Goal: Information Seeking & Learning: Learn about a topic

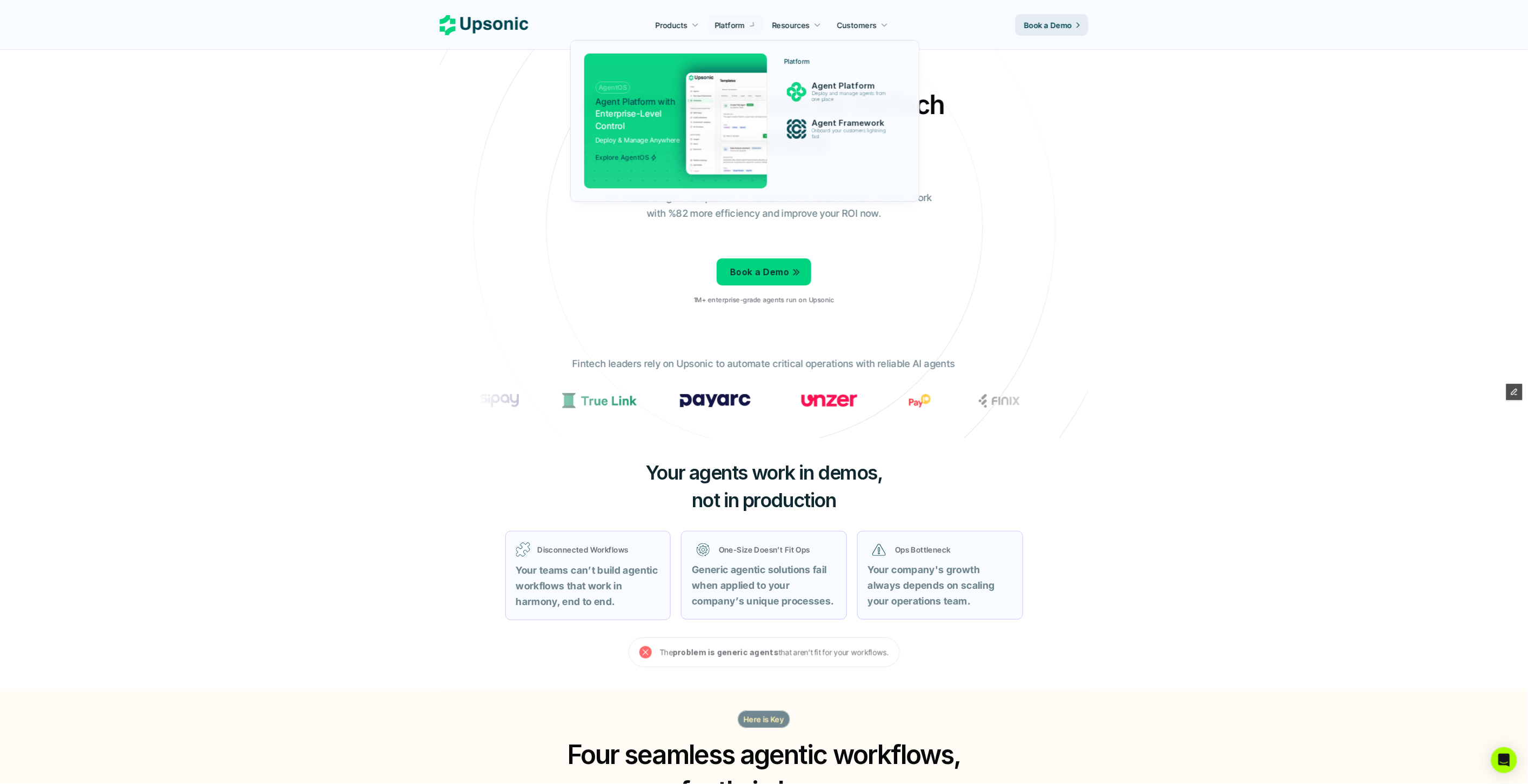
click at [732, 25] on div at bounding box center [746, 108] width 351 height 187
click at [845, 87] on p "Agent Platform" at bounding box center [852, 85] width 81 height 9
click at [845, 88] on p "Agent Platform" at bounding box center [853, 86] width 84 height 10
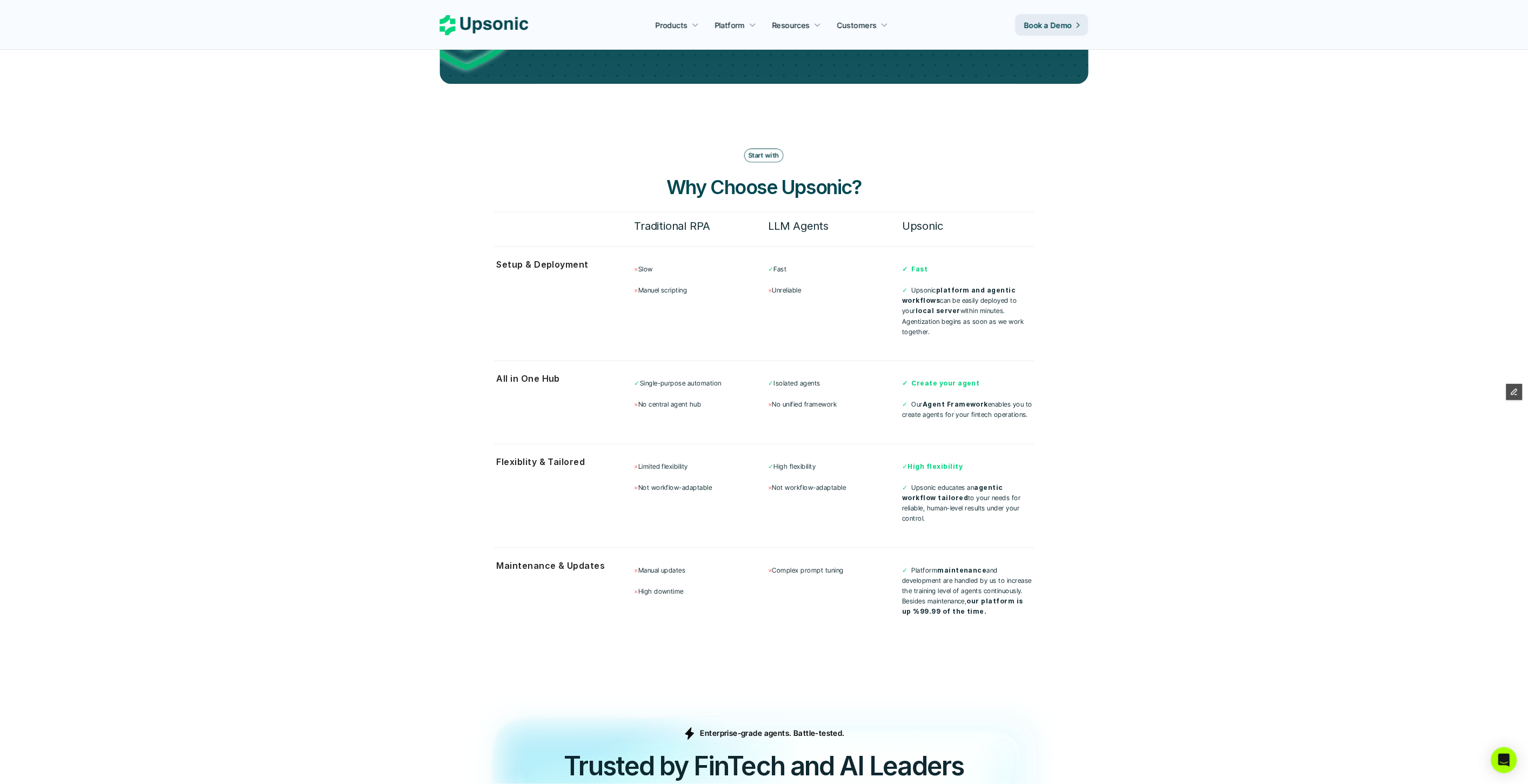
scroll to position [2722, 0]
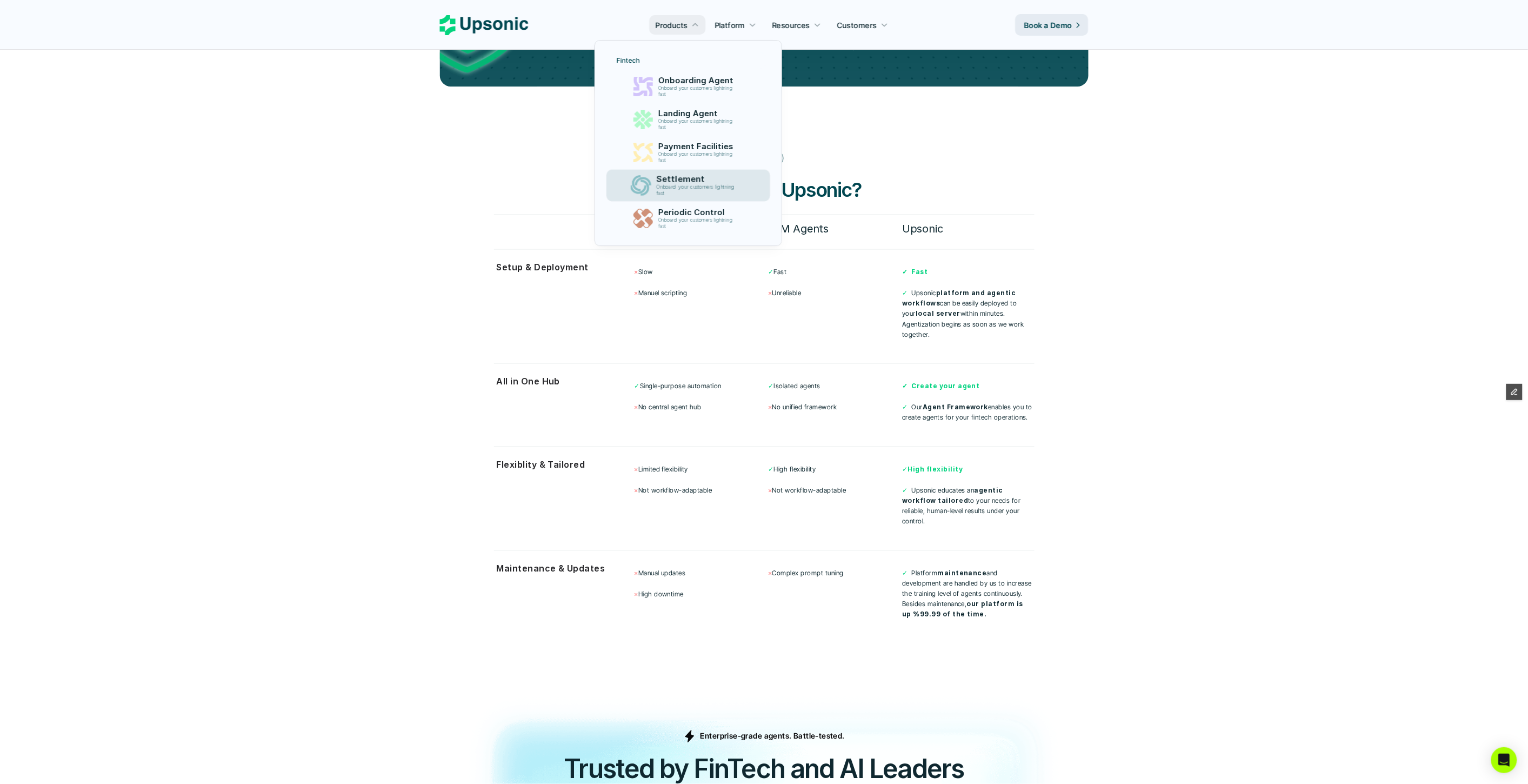
click at [687, 185] on p "Onboard your customers lightning fast" at bounding box center [698, 190] width 83 height 12
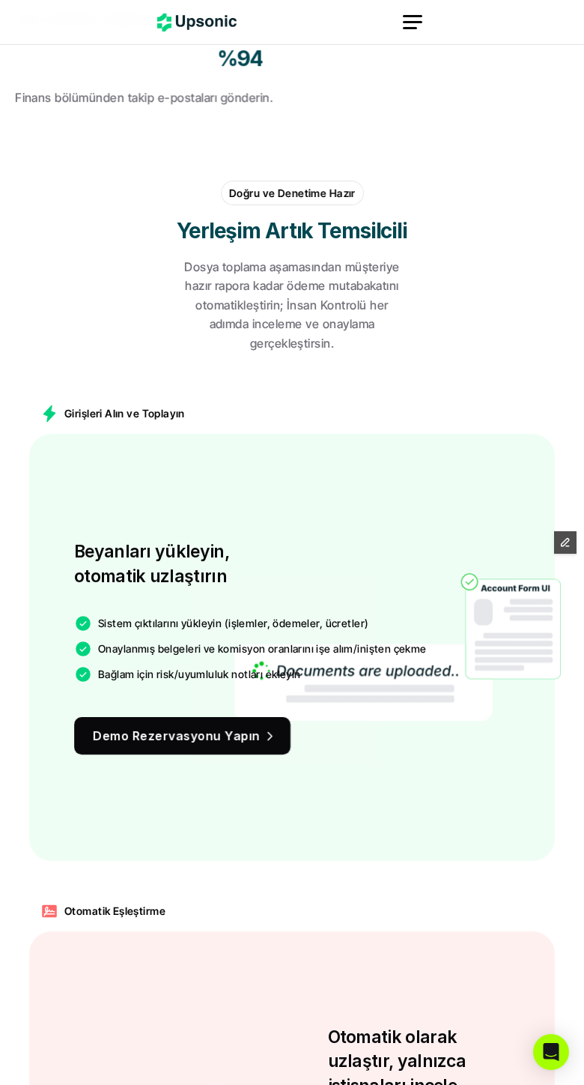
scroll to position [888, 0]
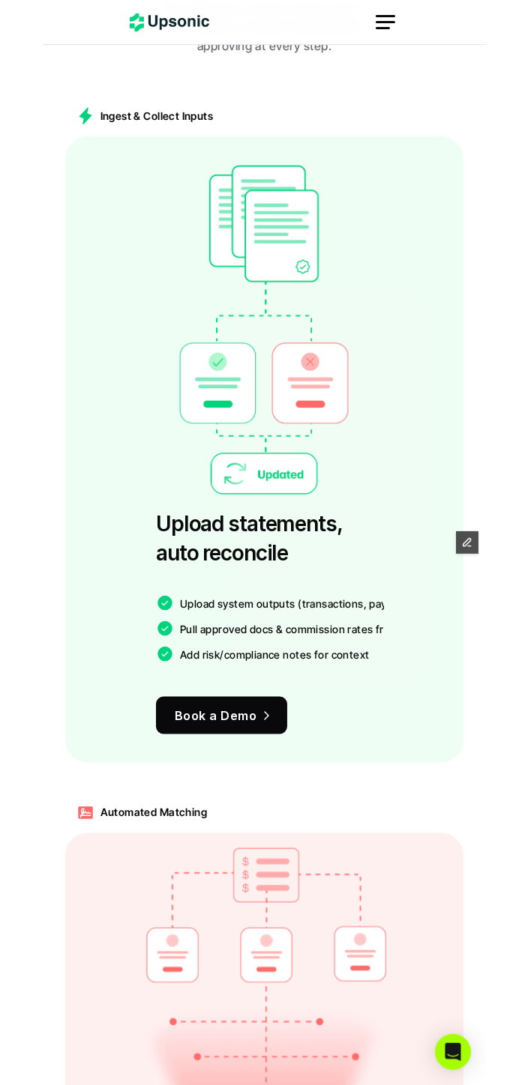
scroll to position [1221, 0]
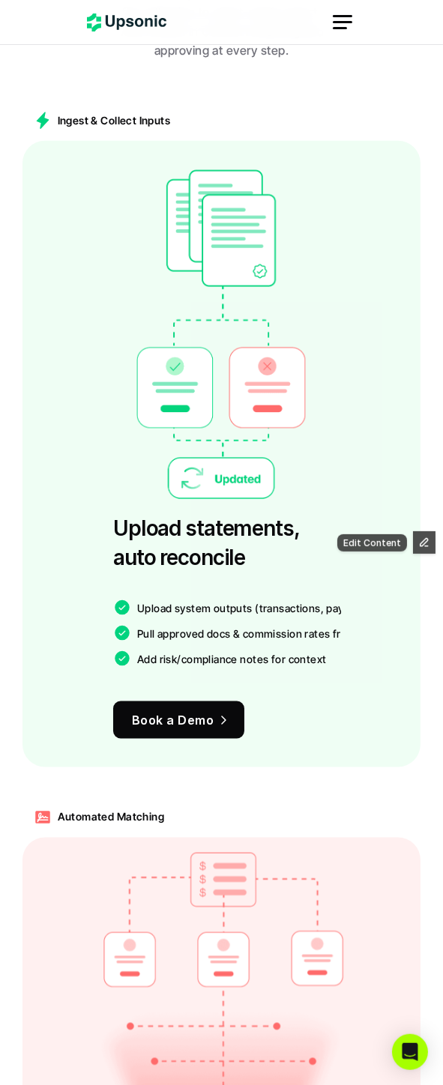
click at [423, 535] on button "button" at bounding box center [424, 542] width 22 height 22
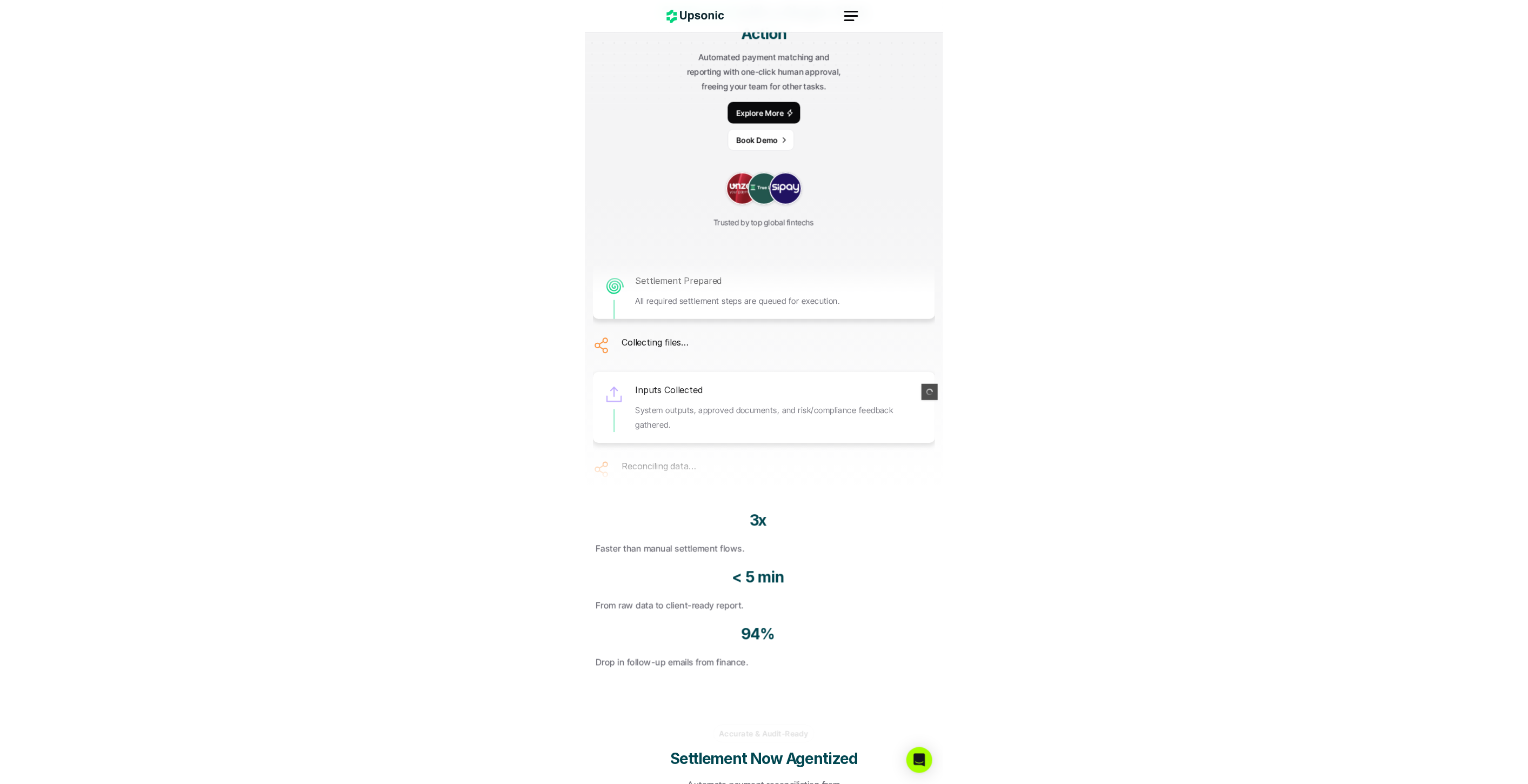
scroll to position [160, 0]
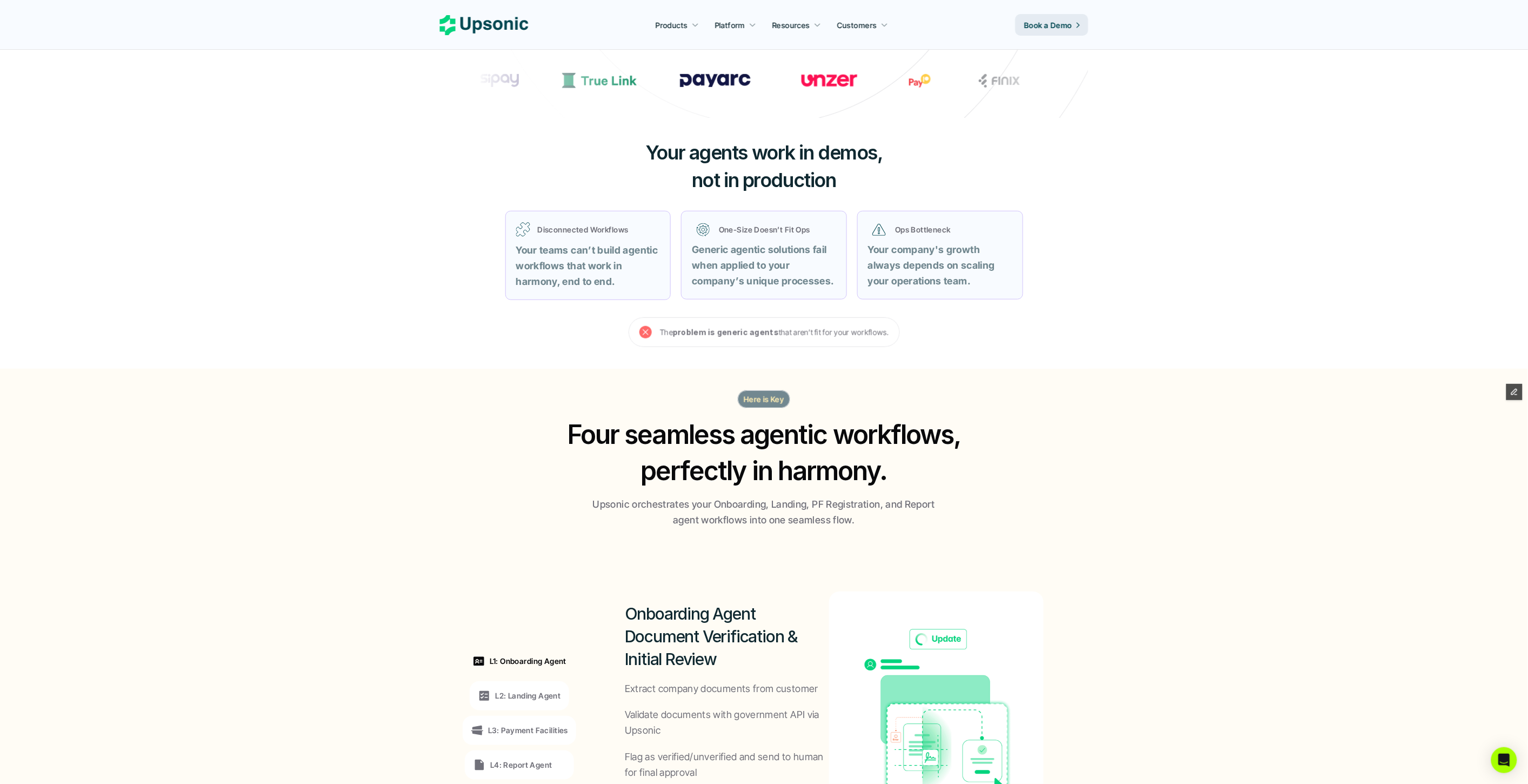
scroll to position [721, 0]
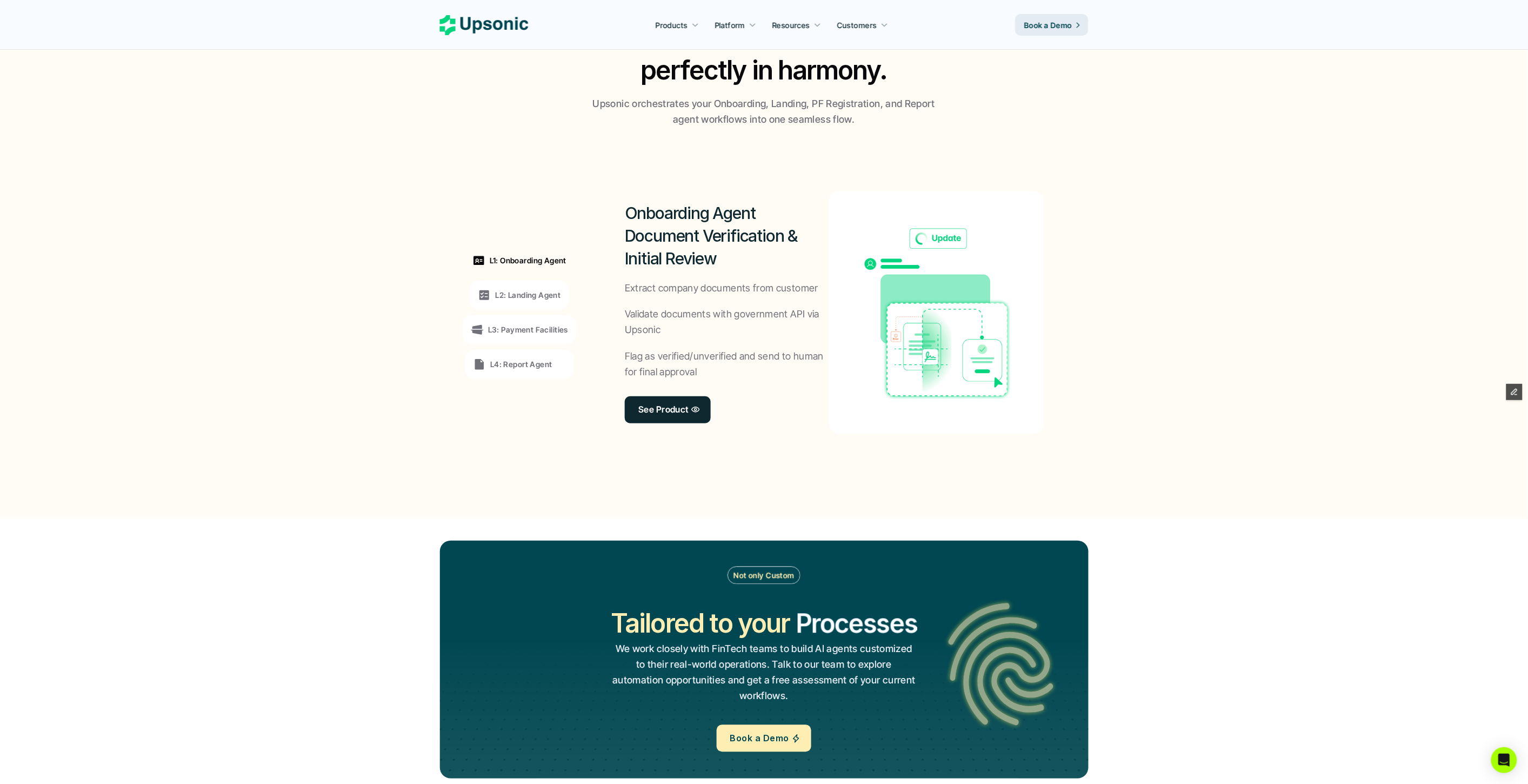
click at [531, 293] on p "L2: Landing Agent" at bounding box center [527, 295] width 66 height 12
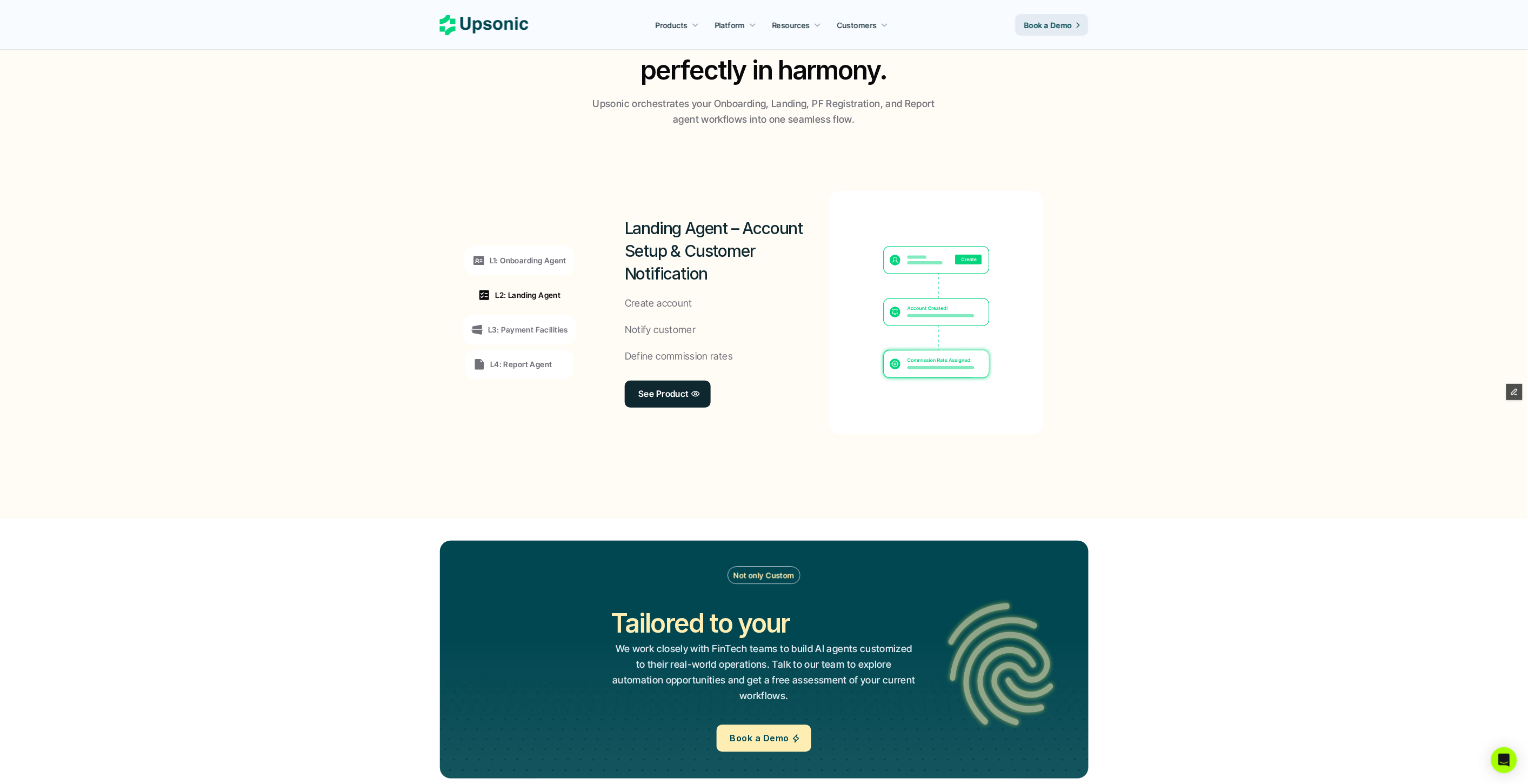
click at [534, 325] on p "L3: Payment Facilities" at bounding box center [528, 330] width 80 height 12
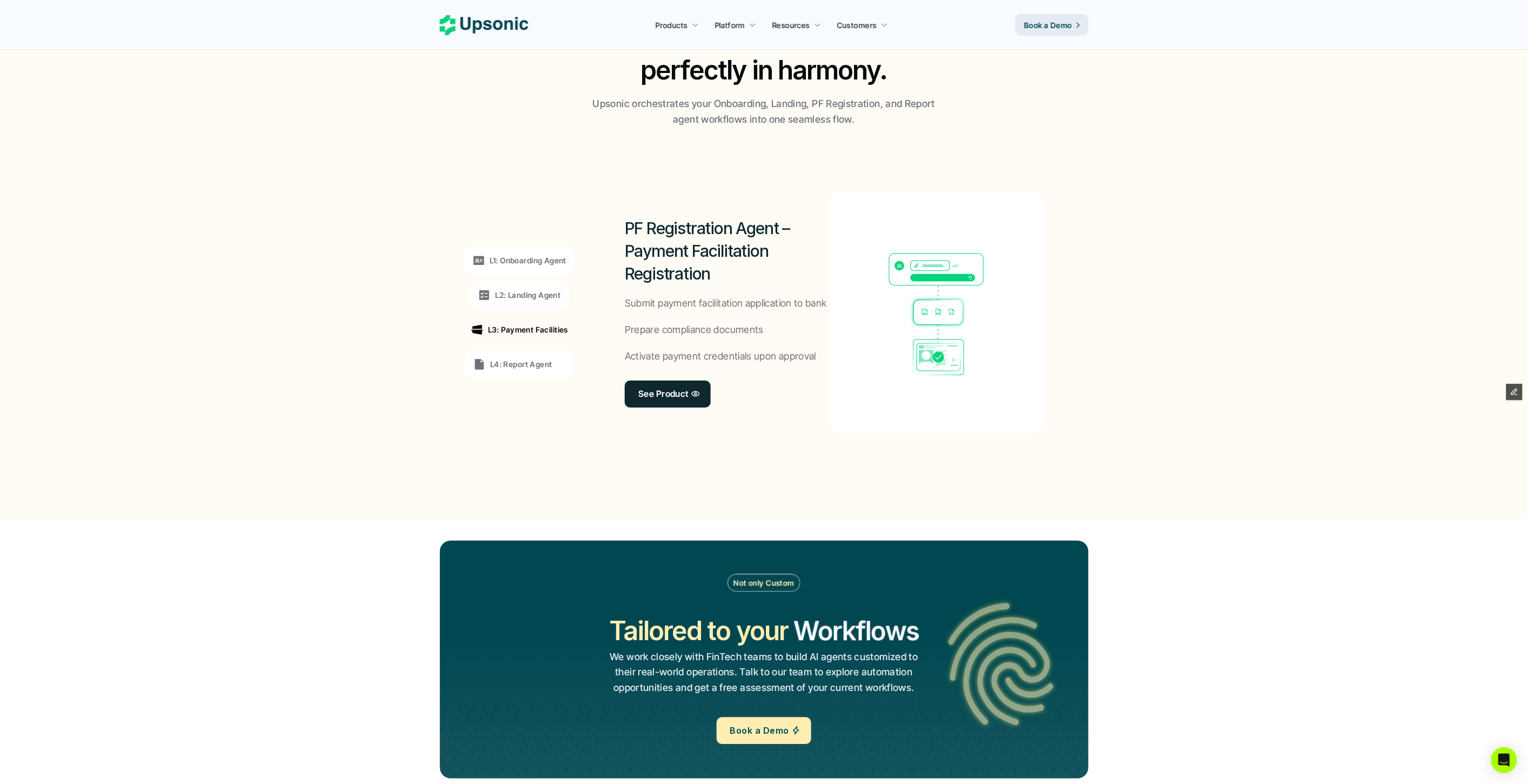
click at [537, 358] on div "L4: Report Agent" at bounding box center [513, 364] width 79 height 13
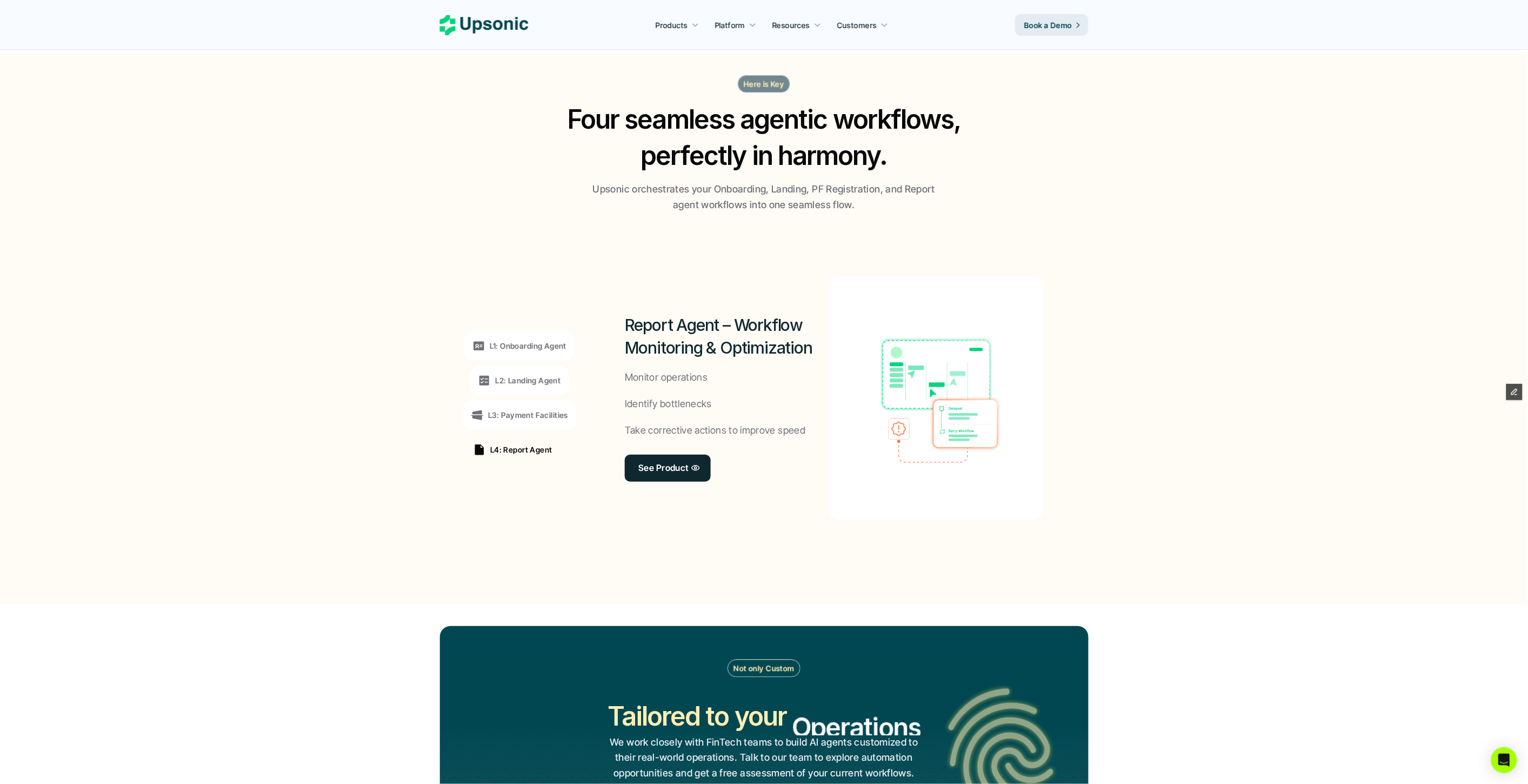
scroll to position [400, 0]
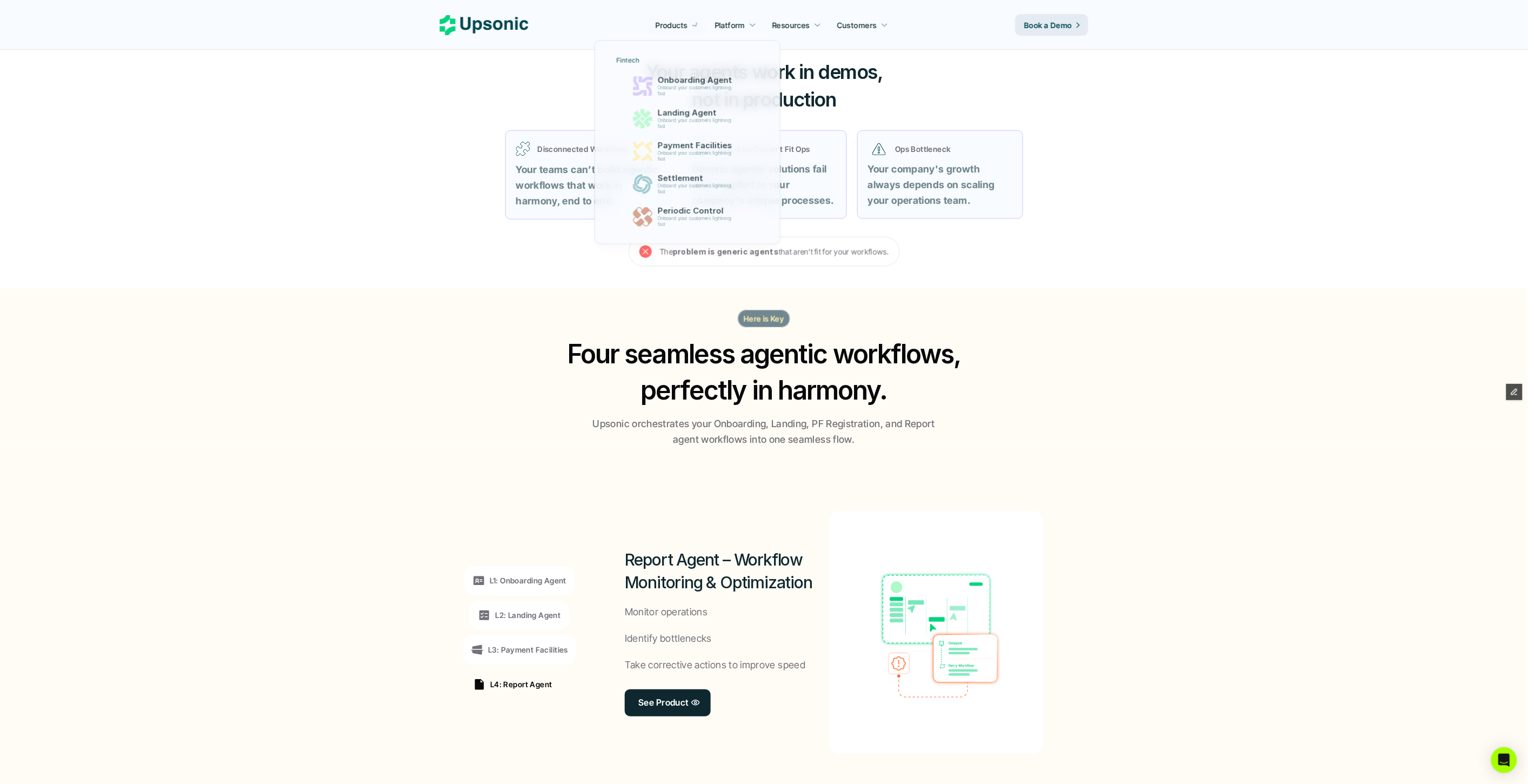
click at [669, 25] on p "Products" at bounding box center [672, 25] width 32 height 12
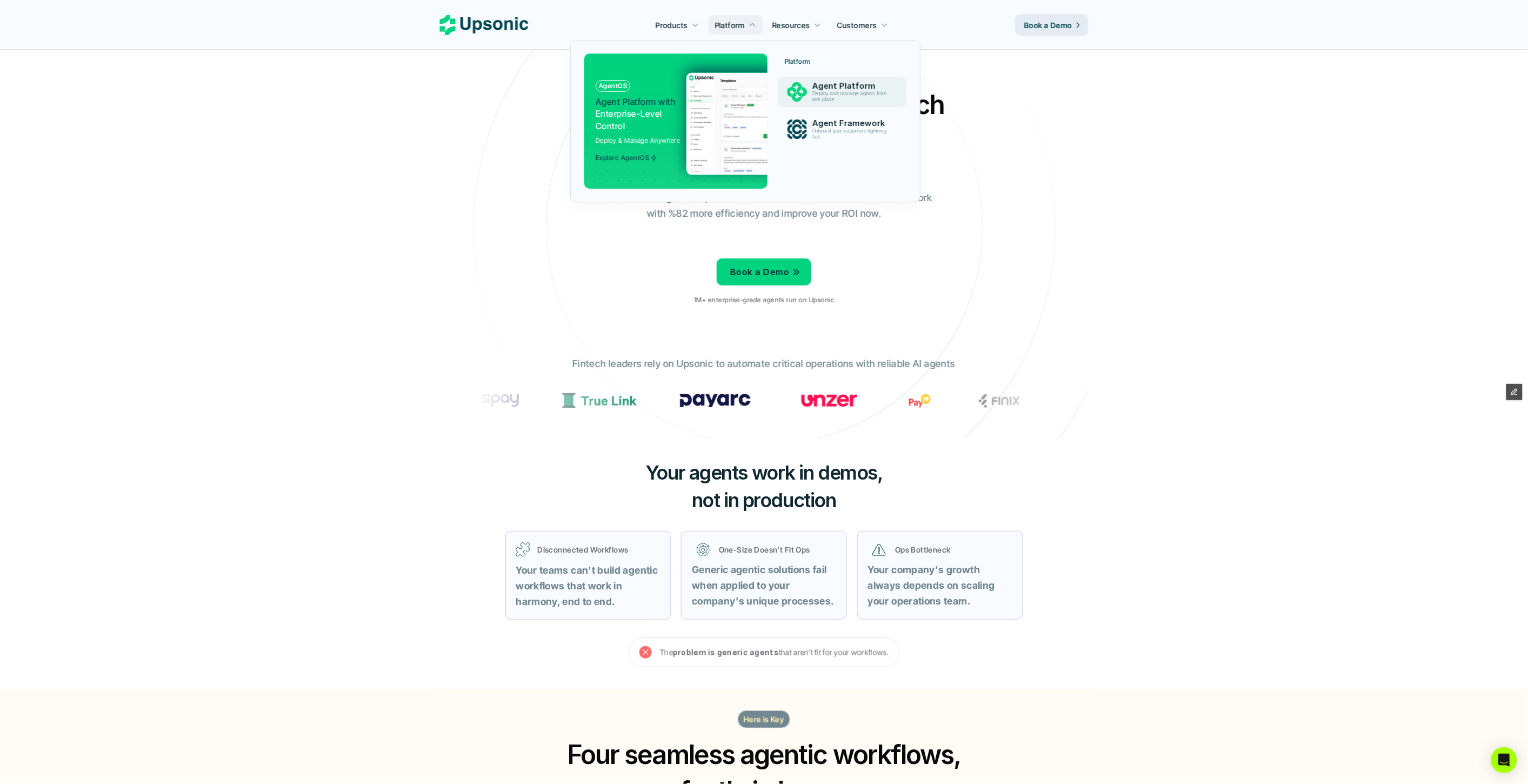
click at [830, 89] on p "Agent Platform" at bounding box center [852, 85] width 80 height 9
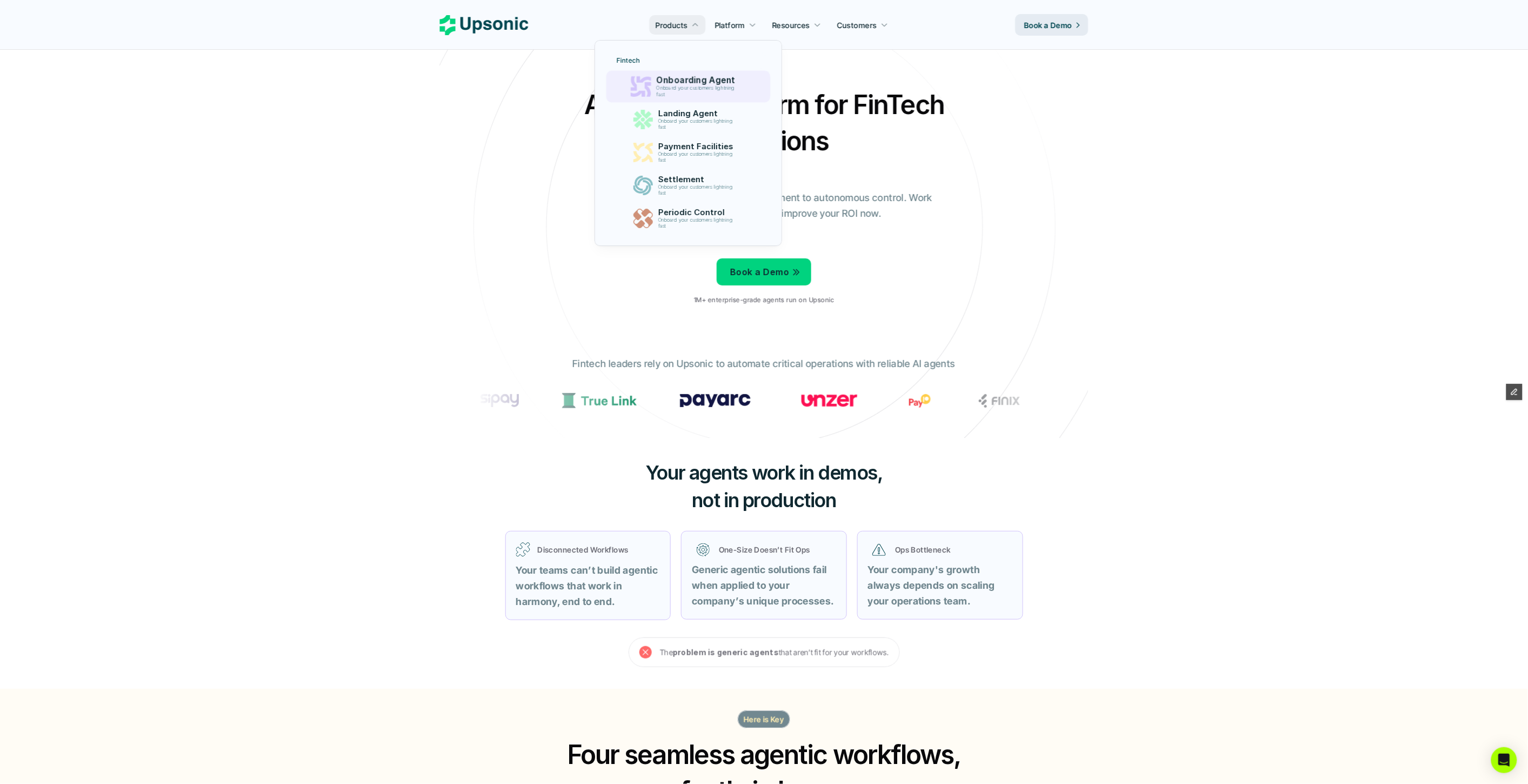
click at [694, 79] on p "Onboarding Agent" at bounding box center [698, 80] width 84 height 10
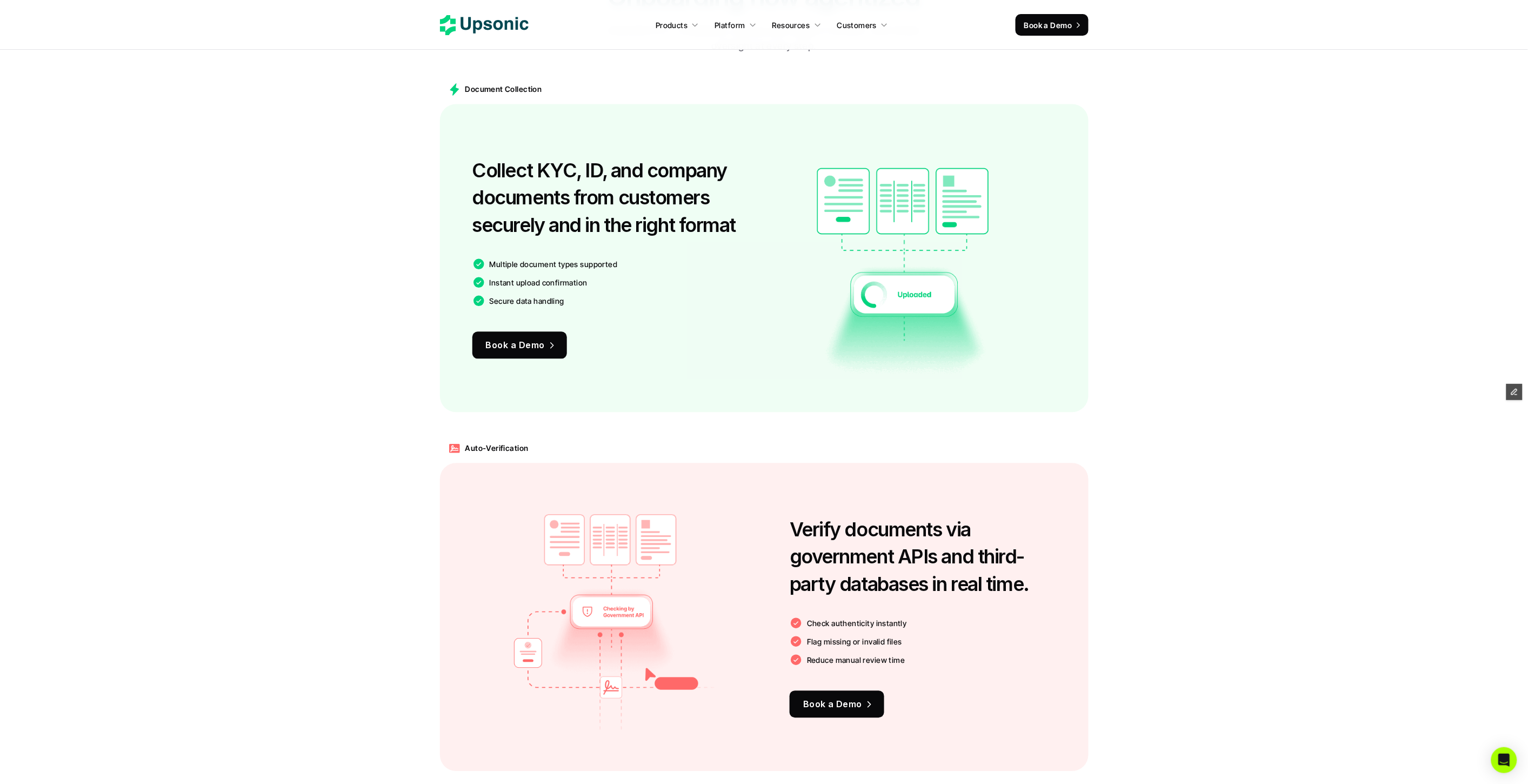
scroll to position [1121, 0]
